Goal: Entertainment & Leisure: Consume media (video, audio)

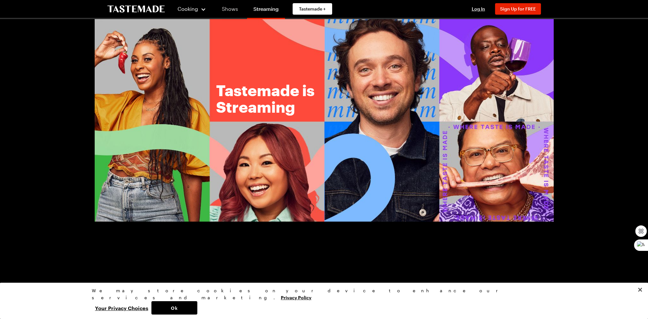
click at [227, 8] on link "Shows" at bounding box center [229, 9] width 29 height 18
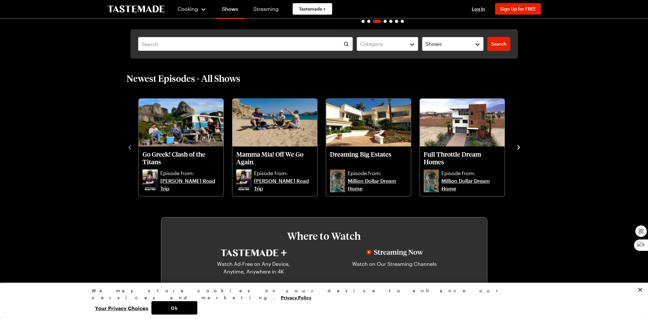
scroll to position [159, 0]
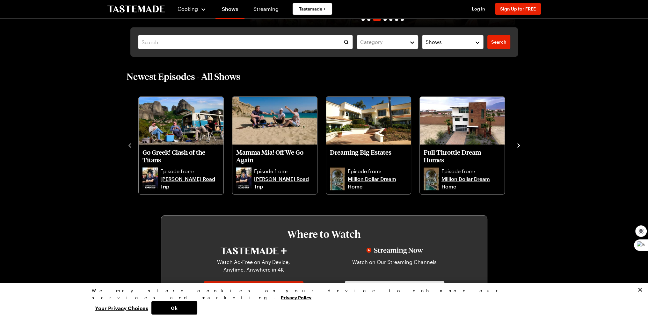
click at [514, 146] on div "Go Greek! Clash of the Titans Episode from: [PERSON_NAME] Road Trip Mamma Mia! …" at bounding box center [324, 145] width 395 height 100
click at [518, 147] on icon "navigate to next item" at bounding box center [518, 145] width 6 height 6
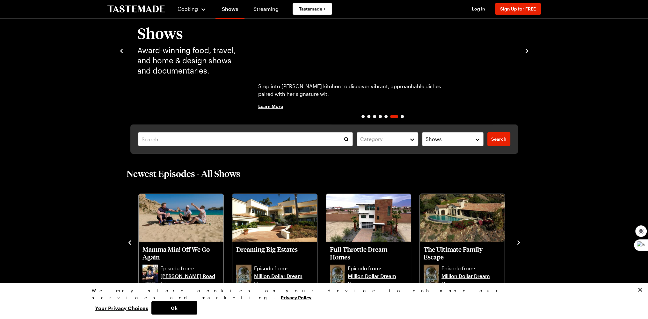
scroll to position [0, 0]
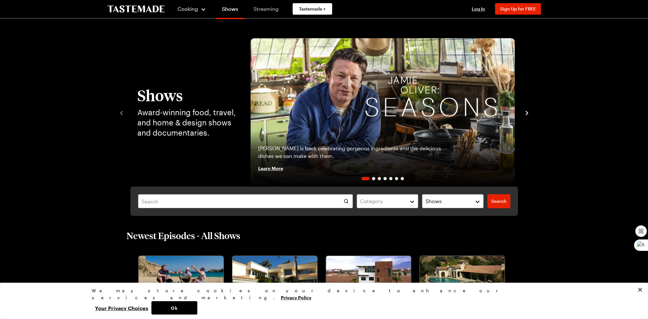
click at [263, 8] on link "Streaming" at bounding box center [266, 9] width 38 height 18
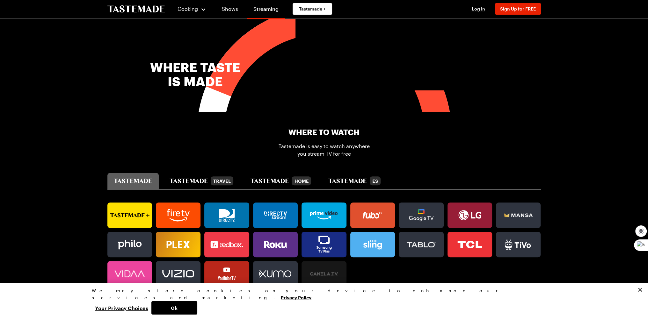
scroll to position [287, 0]
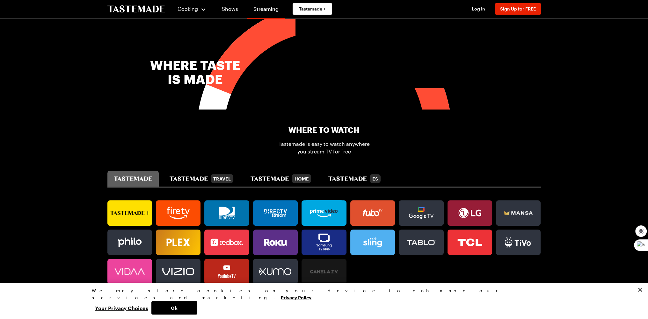
click at [270, 249] on link at bounding box center [275, 242] width 45 height 25
click at [379, 214] on icon at bounding box center [373, 213] width 20 height 7
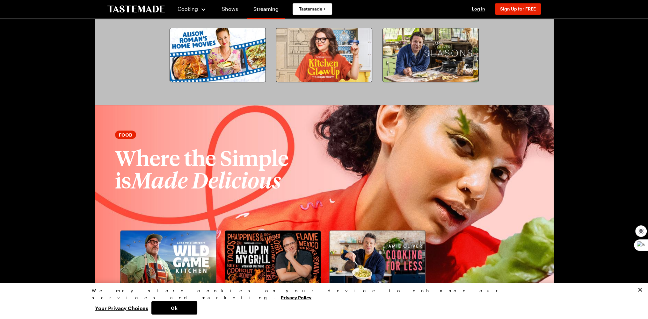
scroll to position [733, 0]
